Goal: Check status: Check status

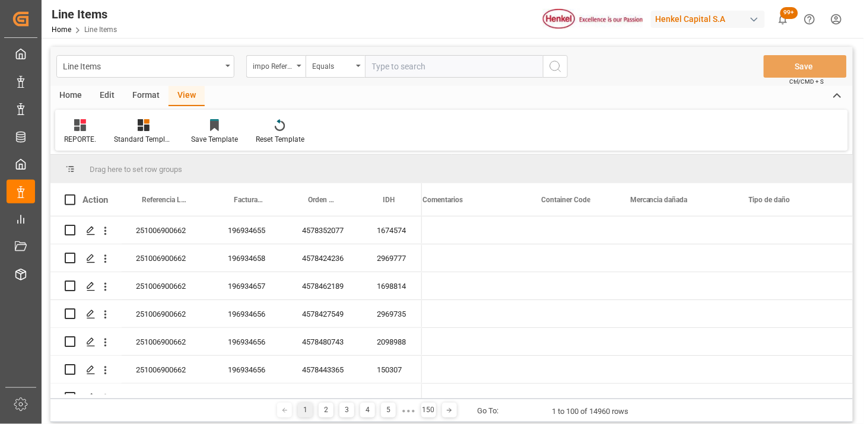
scroll to position [0, 1436]
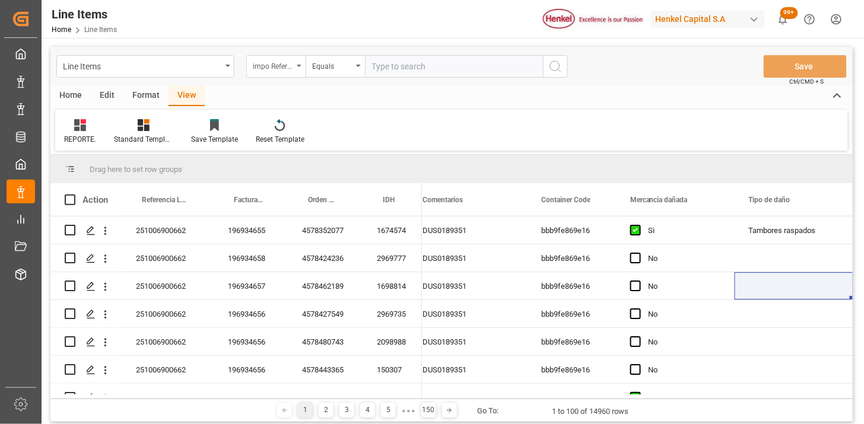
click at [290, 70] on div "impo Reference Number WF" at bounding box center [273, 65] width 40 height 14
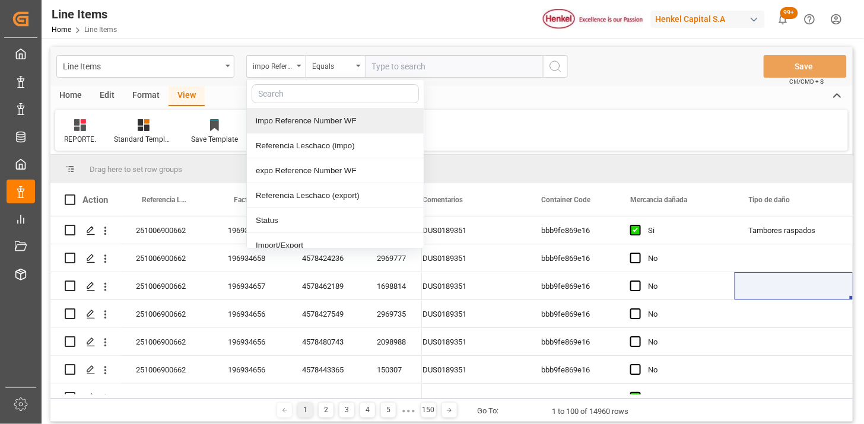
click at [520, 121] on div "REPORTE. Standard Templates Save Template Reset Template" at bounding box center [451, 130] width 793 height 41
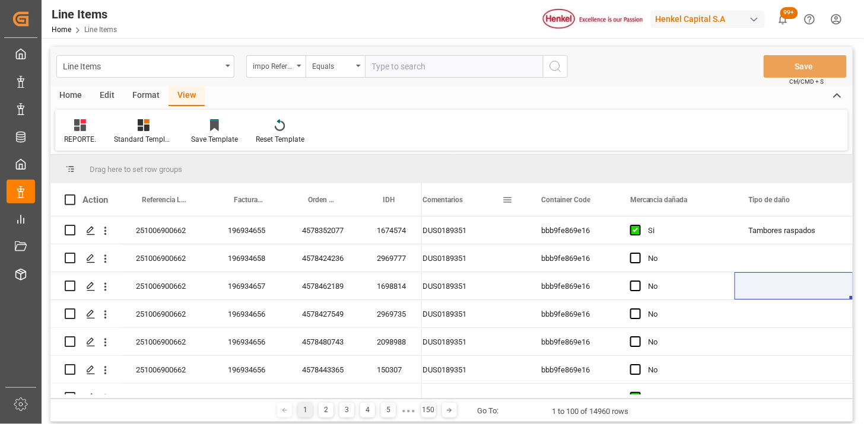
click at [503, 202] on span at bounding box center [507, 200] width 11 height 11
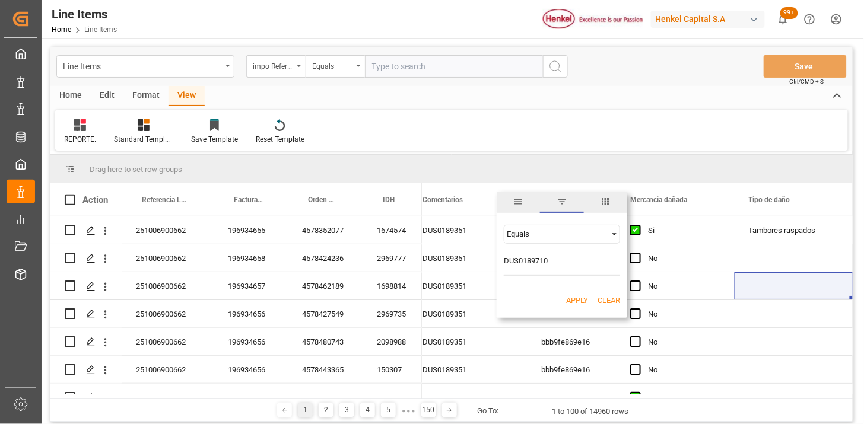
type input "DUS0189710"
click at [573, 301] on button "Apply" at bounding box center [577, 301] width 22 height 12
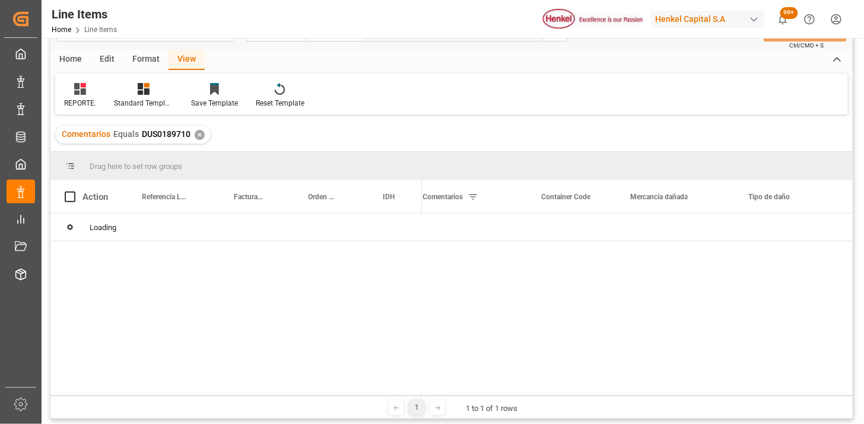
scroll to position [66, 0]
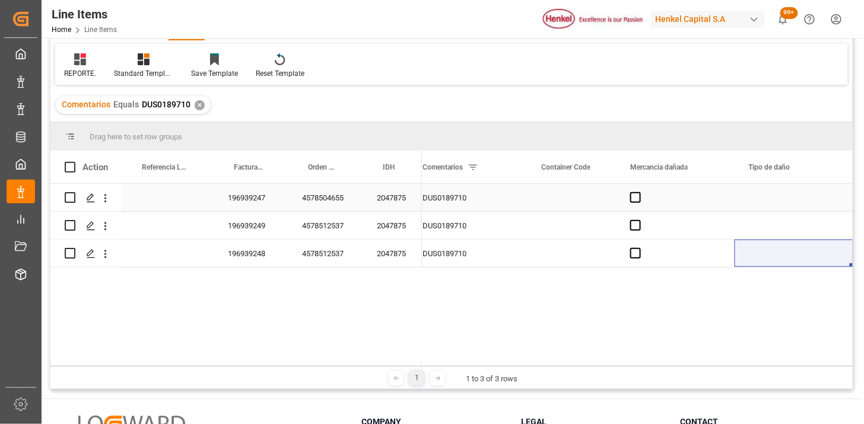
click at [572, 207] on div "Press SPACE to select this row." at bounding box center [571, 197] width 89 height 27
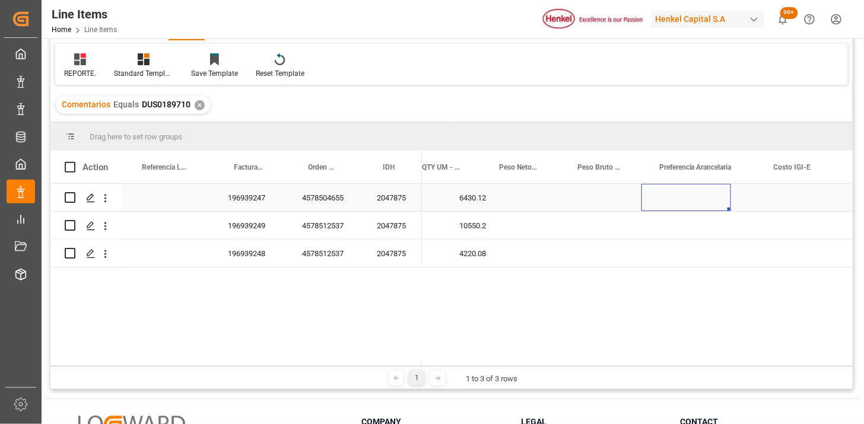
scroll to position [0, 509]
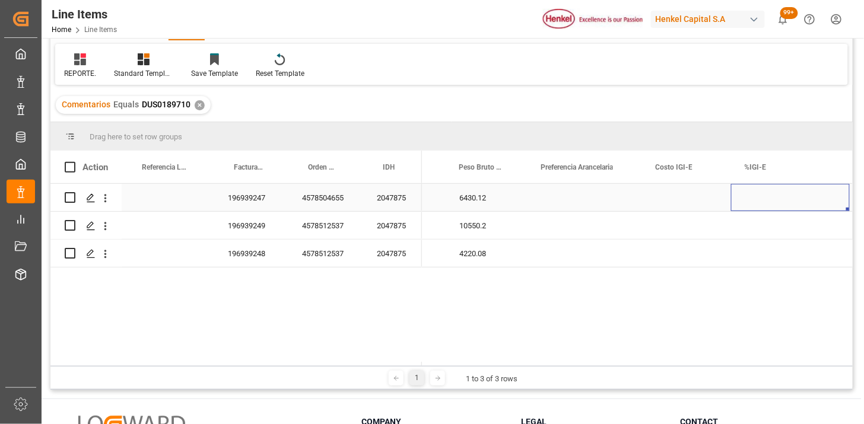
click at [583, 198] on div "Press SPACE to select this row." at bounding box center [584, 197] width 115 height 27
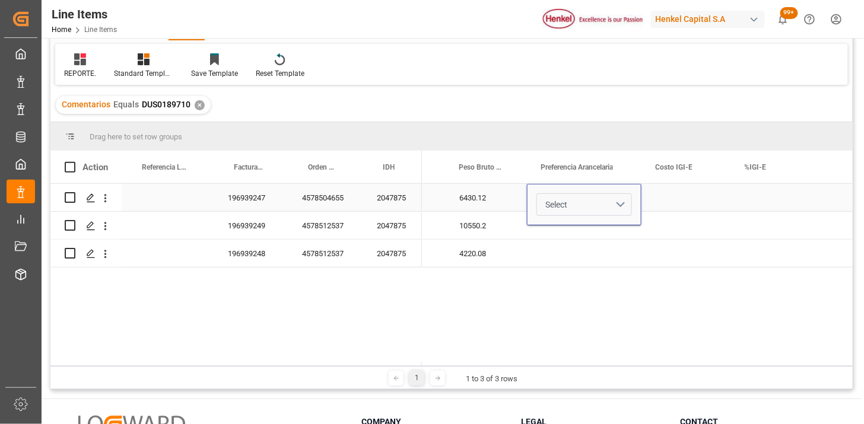
click at [621, 208] on button "Select" at bounding box center [584, 204] width 96 height 23
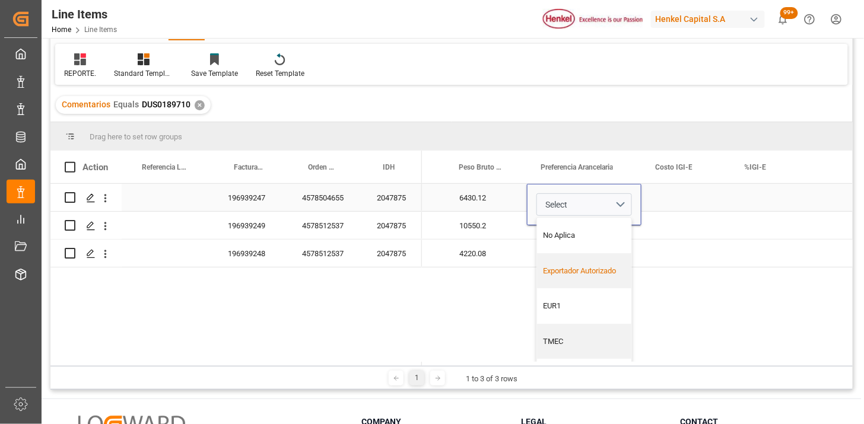
click at [585, 269] on div "Exportador Autorizado" at bounding box center [585, 271] width 82 height 12
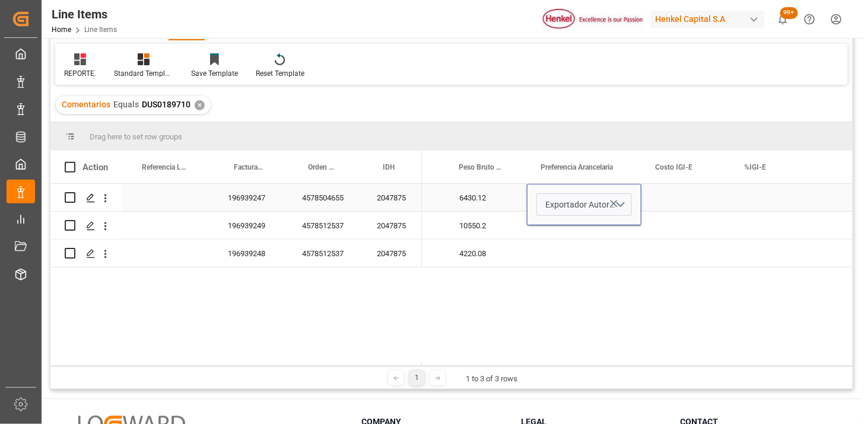
click at [674, 201] on div "Press SPACE to select this row." at bounding box center [686, 197] width 90 height 27
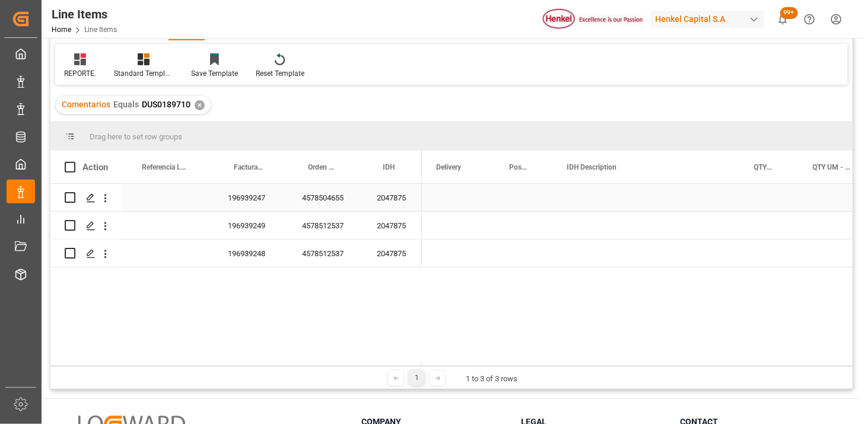
scroll to position [0, 0]
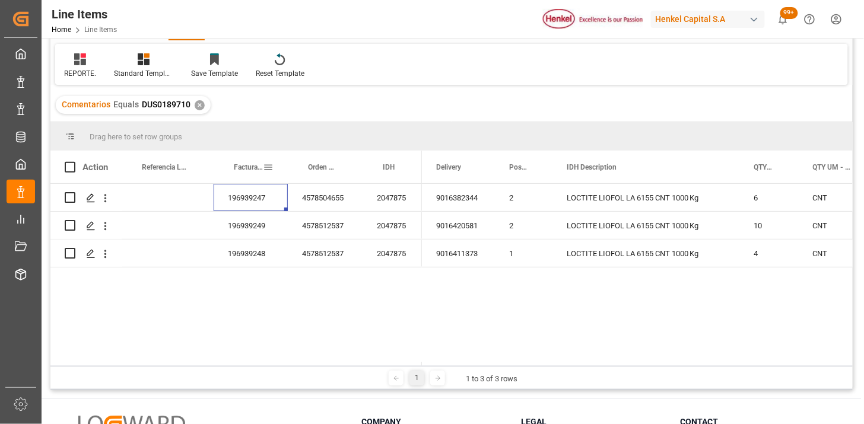
click at [246, 160] on div "Factura Comercial" at bounding box center [248, 167] width 29 height 33
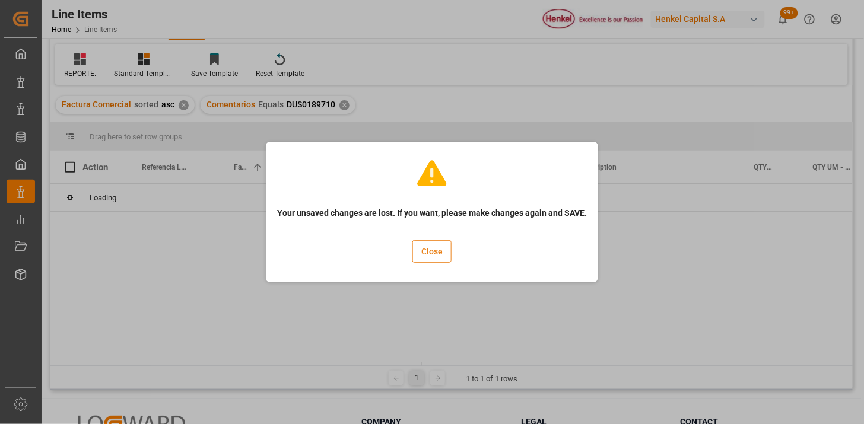
click at [430, 252] on button "Close" at bounding box center [431, 251] width 39 height 23
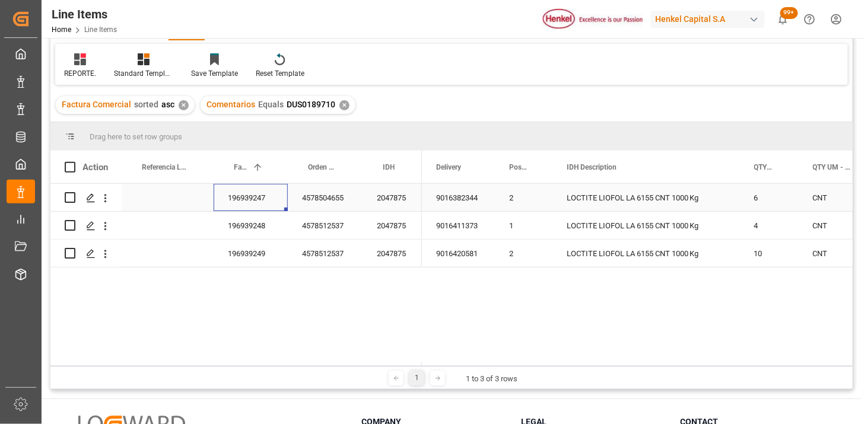
click at [247, 198] on div "196939247" at bounding box center [251, 197] width 74 height 27
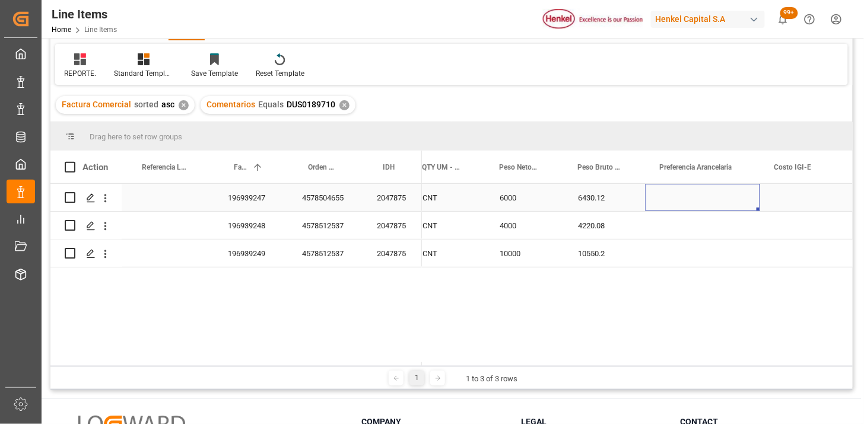
click at [744, 204] on div "Press SPACE to select this row." at bounding box center [703, 197] width 115 height 27
click at [733, 205] on button "Select" at bounding box center [703, 204] width 96 height 23
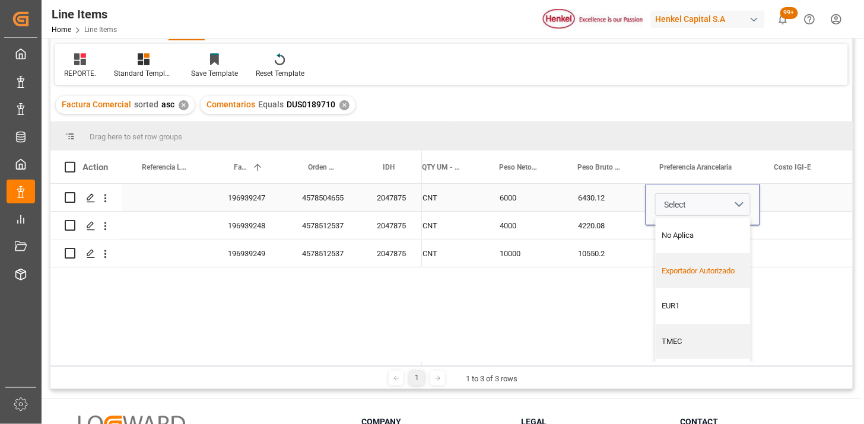
click at [697, 261] on div "Exportador Autorizado" at bounding box center [703, 271] width 94 height 36
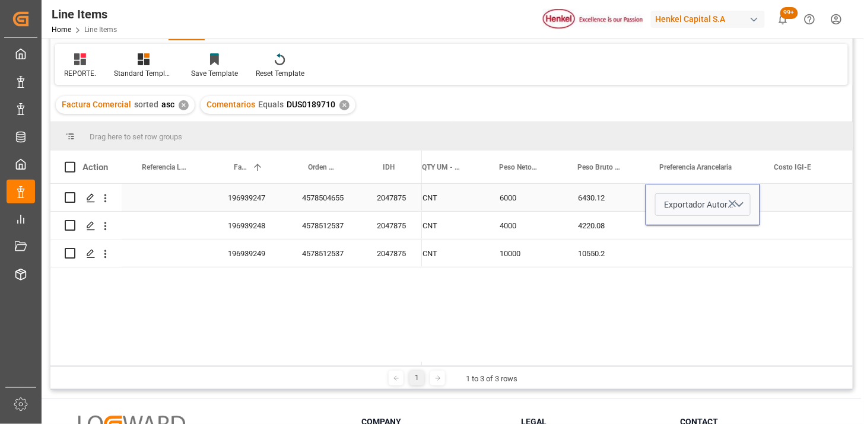
click at [776, 199] on div "Press SPACE to select this row." at bounding box center [805, 197] width 90 height 27
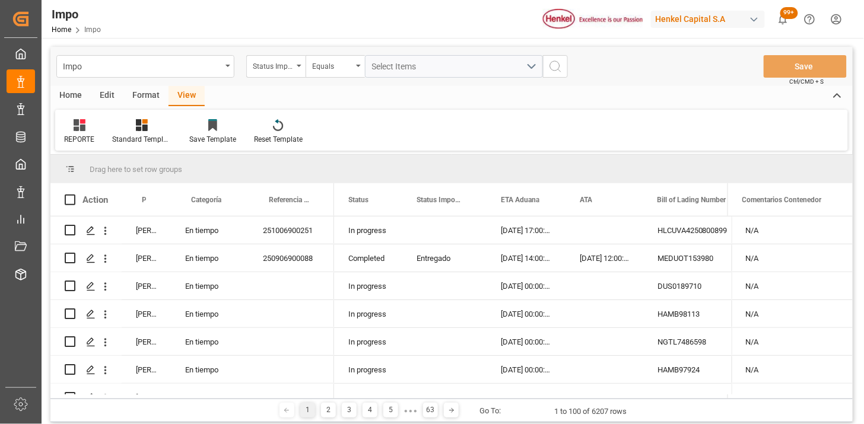
click at [290, 66] on div "Status Importación" at bounding box center [273, 65] width 40 height 14
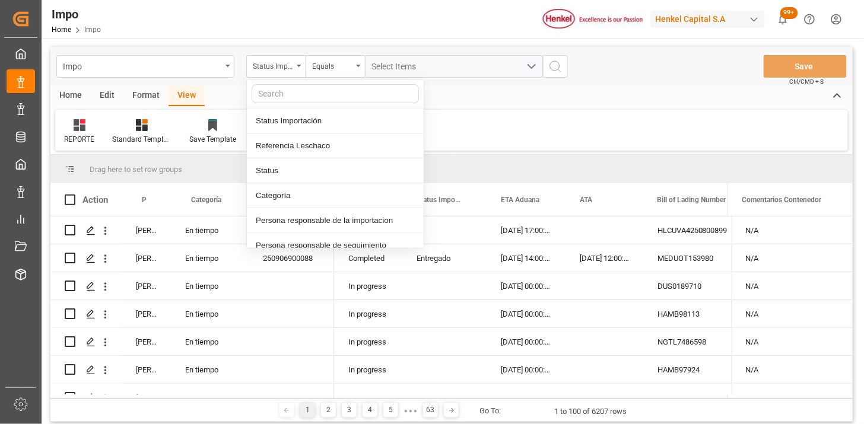
click at [321, 136] on div "Referencia Leschaco" at bounding box center [335, 146] width 177 height 25
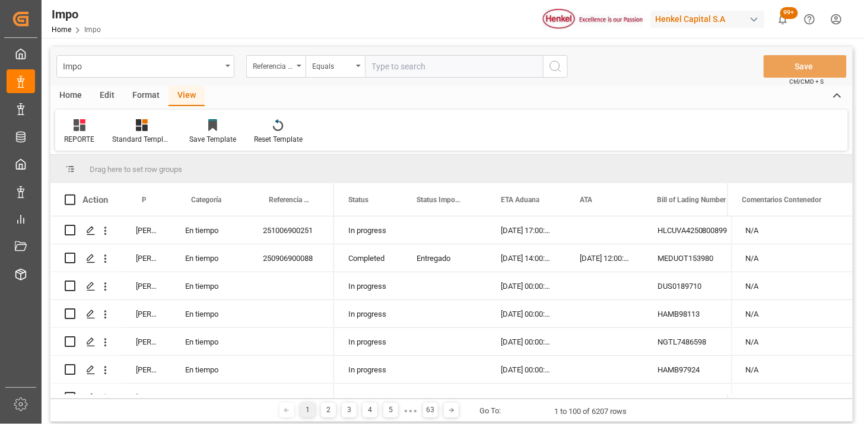
click at [408, 68] on input "text" at bounding box center [454, 66] width 178 height 23
type input "251006900739"
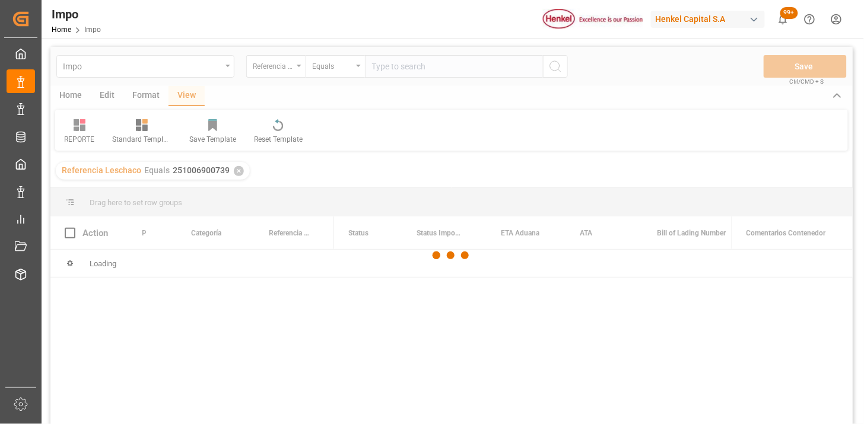
scroll to position [66, 0]
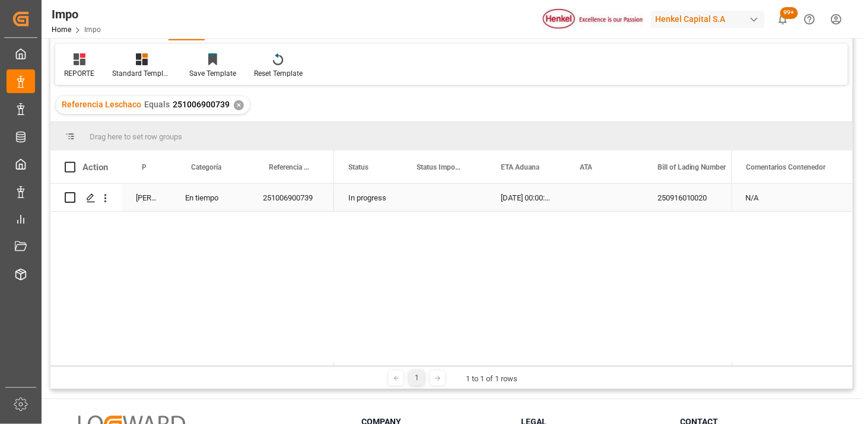
click at [436, 192] on div "Press SPACE to select this row." at bounding box center [444, 197] width 84 height 27
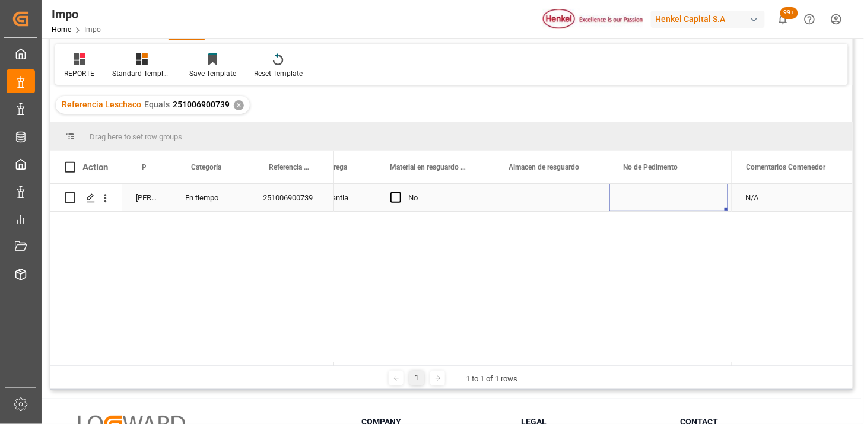
scroll to position [0, 675]
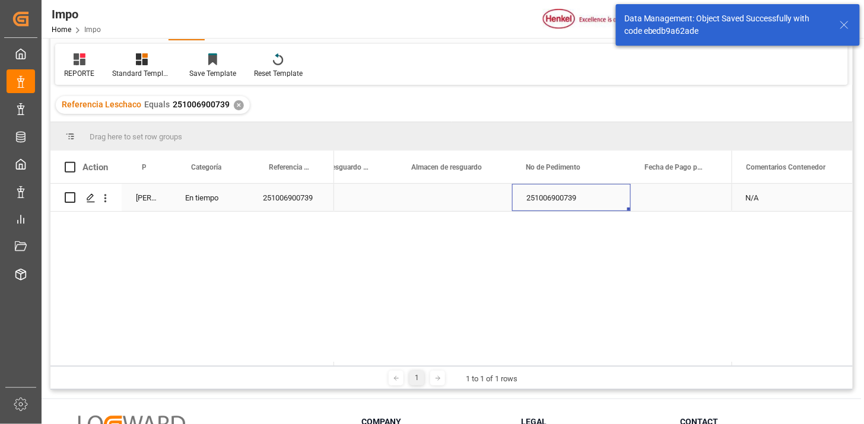
click at [570, 198] on div "251006900739" at bounding box center [571, 197] width 119 height 27
click at [570, 198] on input "251006900739" at bounding box center [572, 204] width 100 height 23
type input "25 43 3108 5008193"
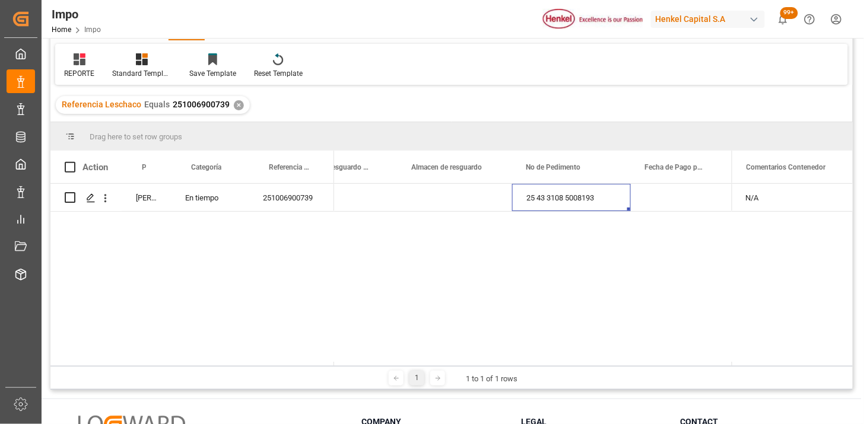
scroll to position [0, 0]
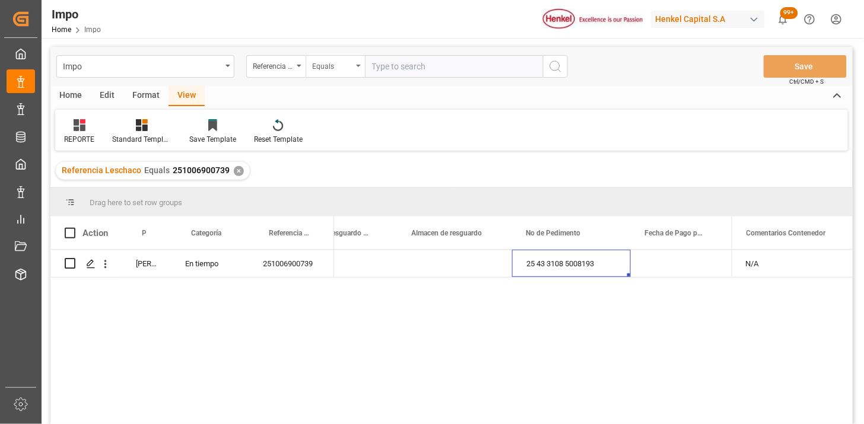
click at [328, 69] on div "Equals" at bounding box center [332, 65] width 40 height 14
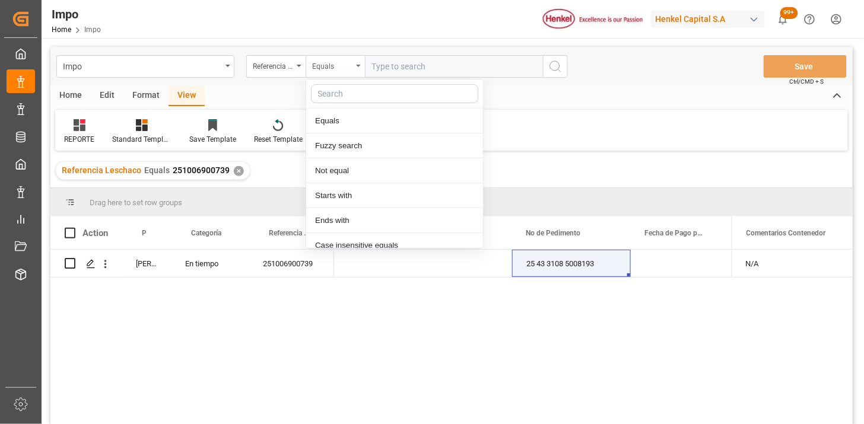
scroll to position [59, 0]
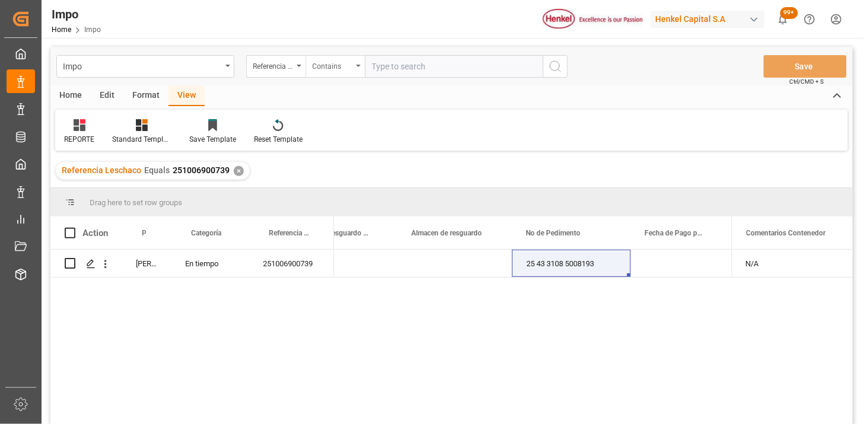
paste input "251006900615"
type input "251006900615,251006900616"
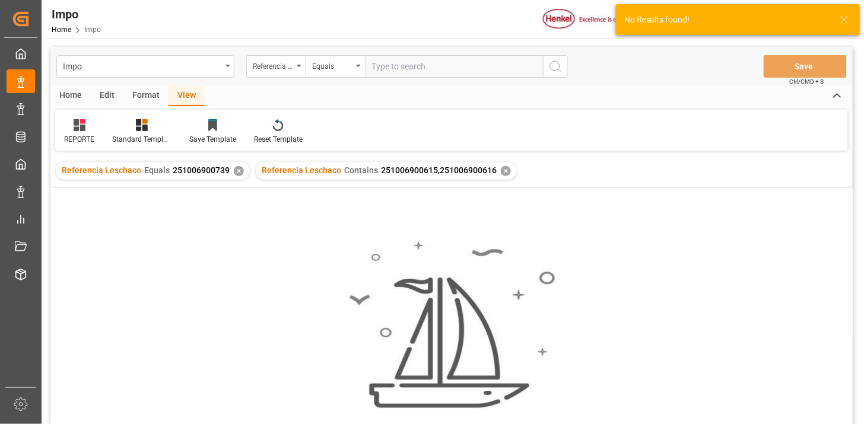
click at [234, 170] on div "✕" at bounding box center [239, 171] width 10 height 10
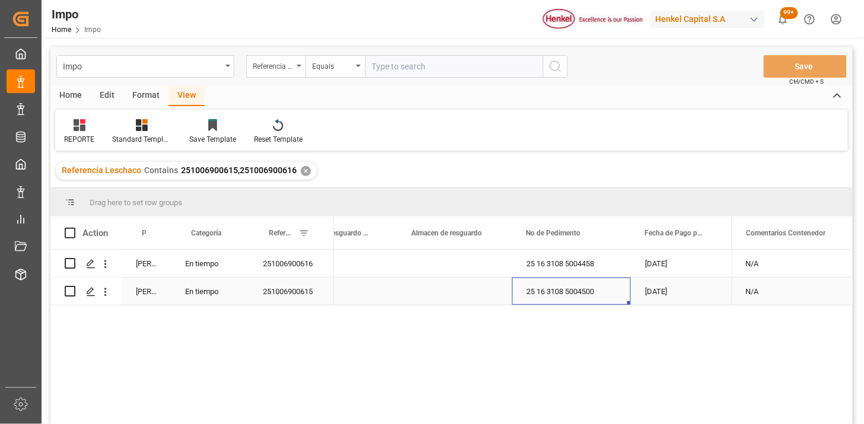
click at [583, 288] on div "25 16 3108 5004500" at bounding box center [571, 291] width 119 height 27
click at [341, 68] on div "Equals" at bounding box center [332, 65] width 40 height 14
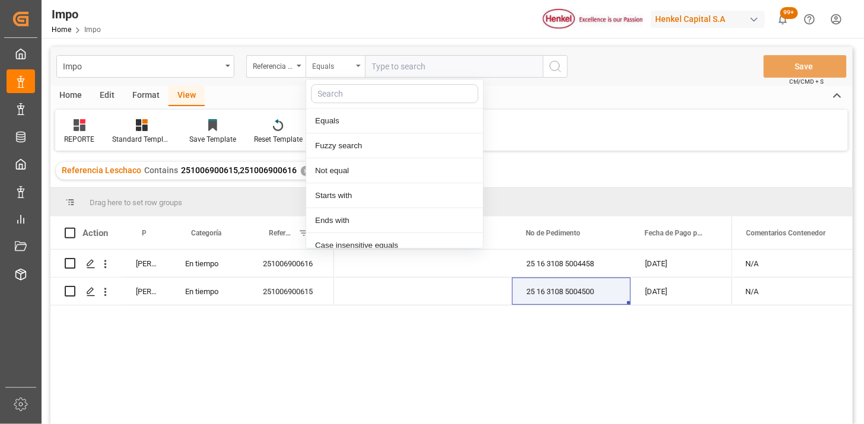
scroll to position [59, 0]
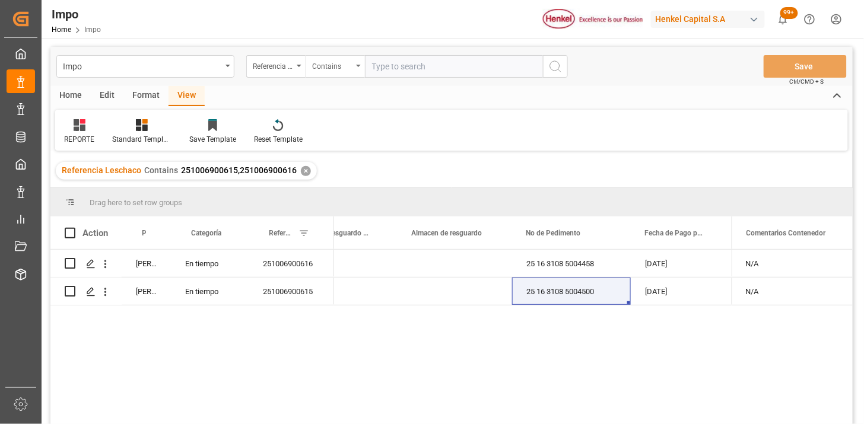
paste input "251006900615"
type input "251006900615,251006900616,251006900614"
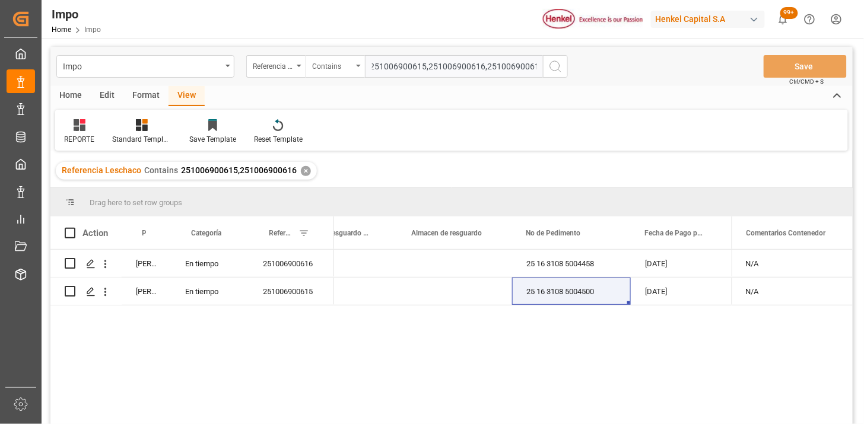
scroll to position [0, 6]
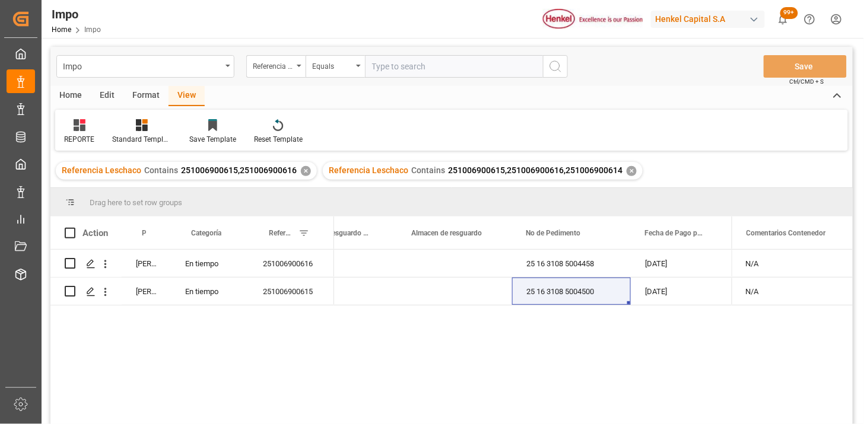
click at [303, 174] on div "✕" at bounding box center [306, 171] width 10 height 10
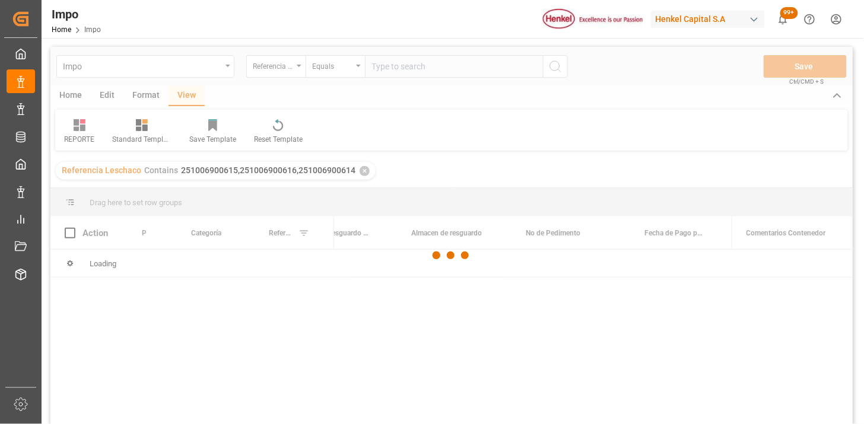
scroll to position [66, 0]
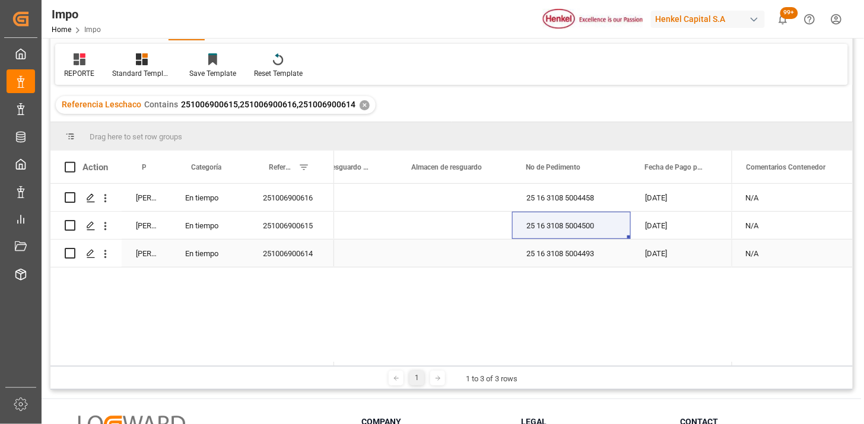
click at [542, 253] on div "25 16 3108 5004493" at bounding box center [571, 253] width 119 height 27
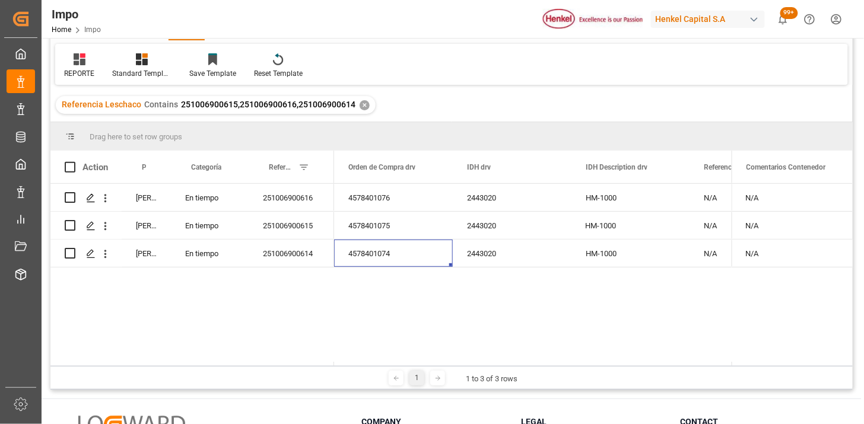
scroll to position [0, 2970]
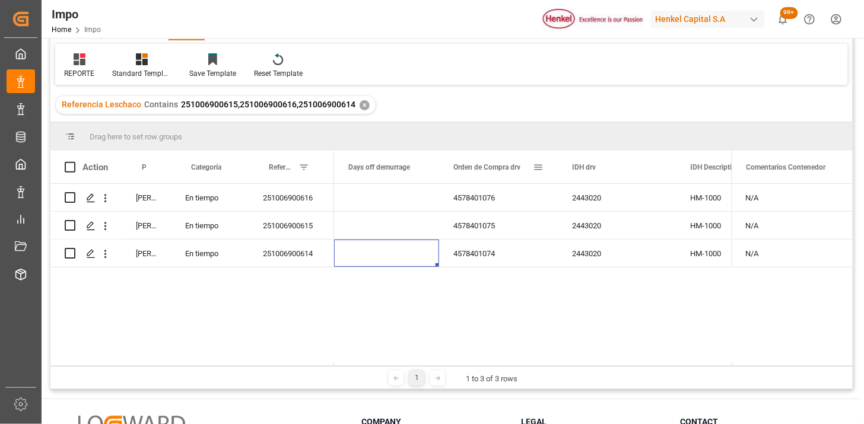
click at [451, 174] on div "Orden de Compra drv" at bounding box center [498, 167] width 119 height 33
click at [497, 179] on div "Orden de Compra drv" at bounding box center [493, 167] width 80 height 33
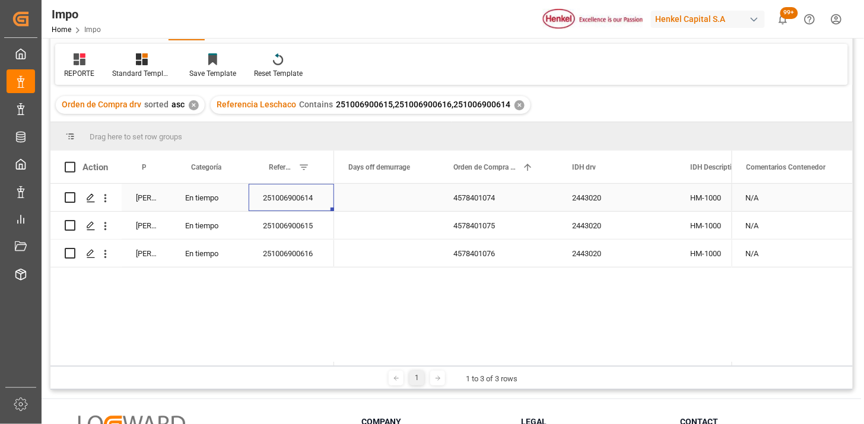
click at [299, 198] on div "251006900614" at bounding box center [291, 197] width 85 height 27
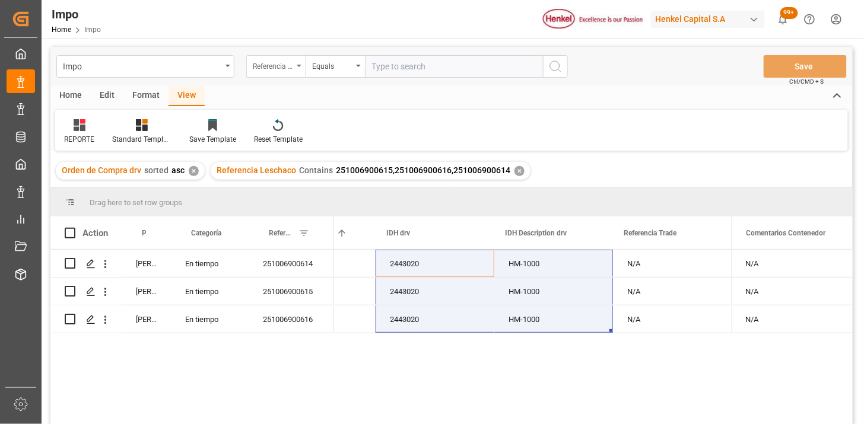
click at [293, 73] on div "Referencia Leschaco" at bounding box center [275, 66] width 59 height 23
type input "bil"
click at [395, 66] on input "text" at bounding box center [454, 66] width 178 height 23
paste input "DUS0189710"
paste input "0"
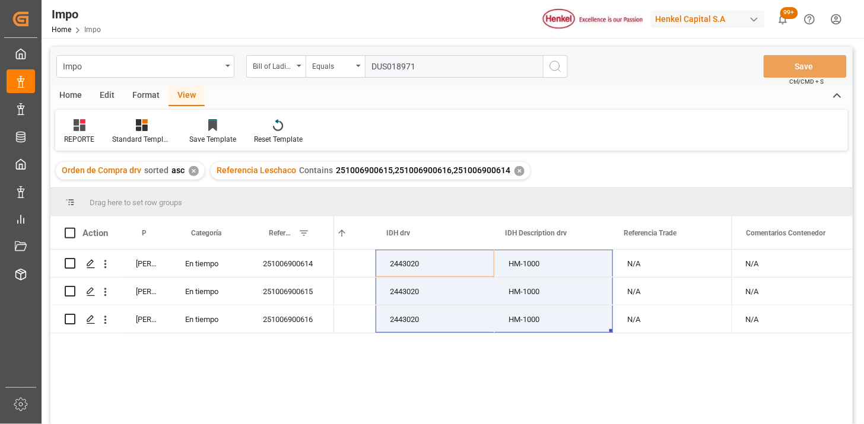
type input "DUS0189710"
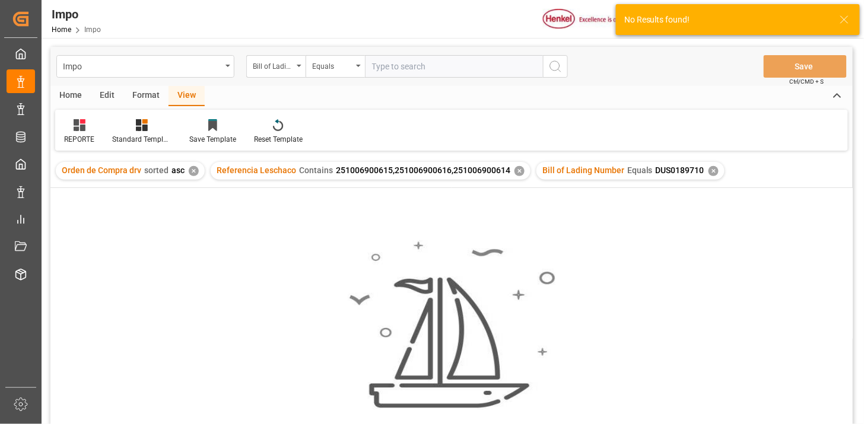
click at [515, 173] on div "✕" at bounding box center [520, 171] width 10 height 10
